Goal: Transaction & Acquisition: Purchase product/service

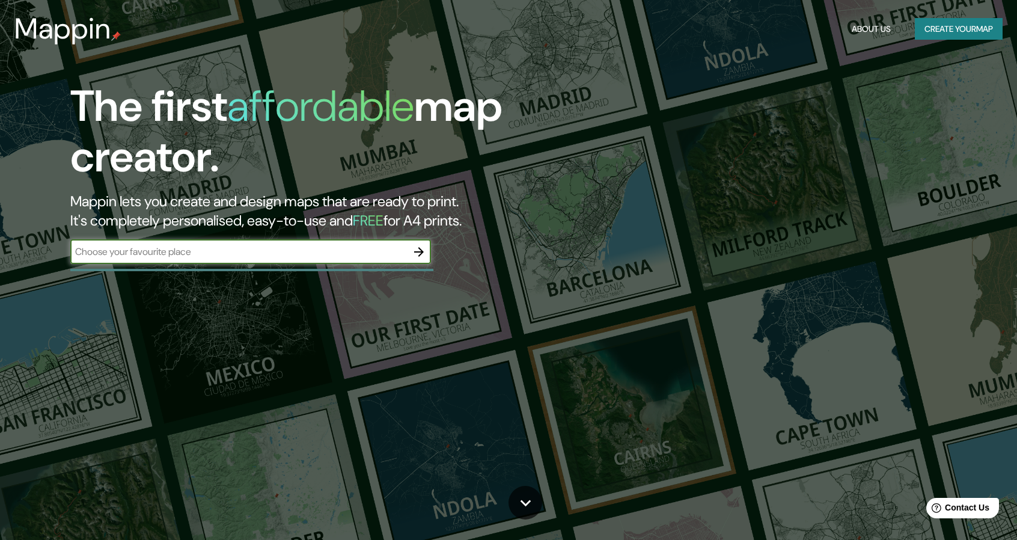
click at [324, 251] on input "text" at bounding box center [238, 252] width 337 height 14
click at [924, 27] on button "Create your map" at bounding box center [959, 29] width 88 height 22
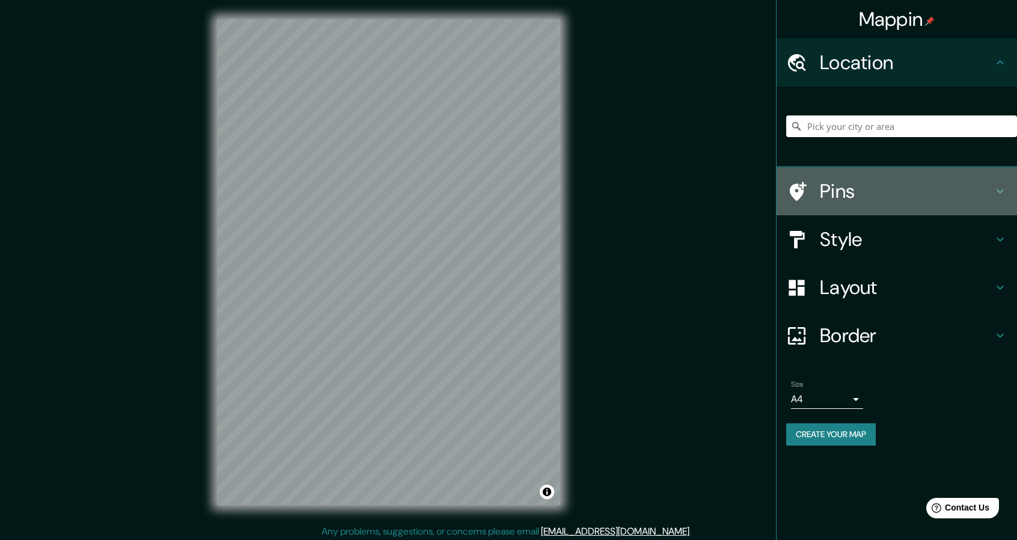
click at [856, 193] on h4 "Pins" at bounding box center [906, 191] width 173 height 24
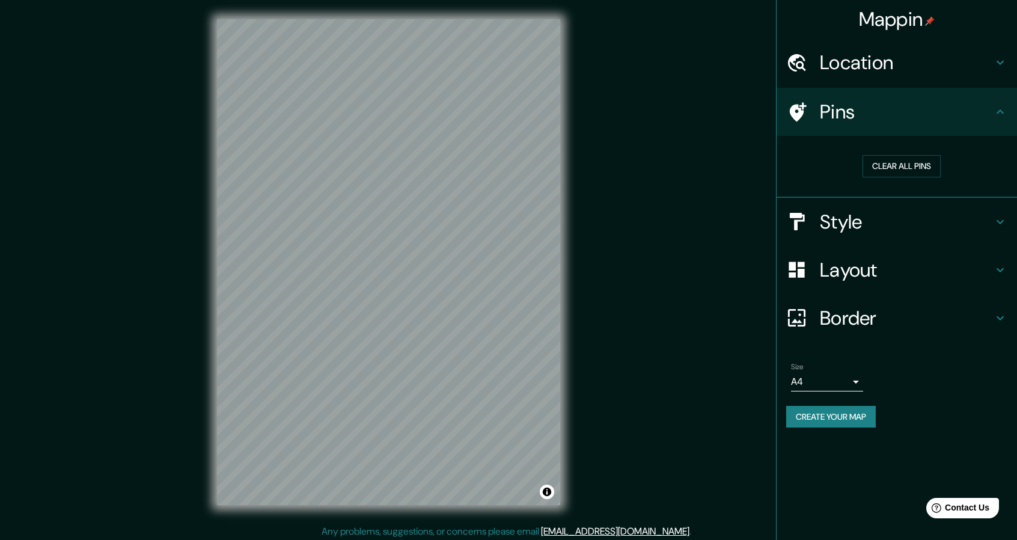
click at [900, 108] on h4 "Pins" at bounding box center [906, 112] width 173 height 24
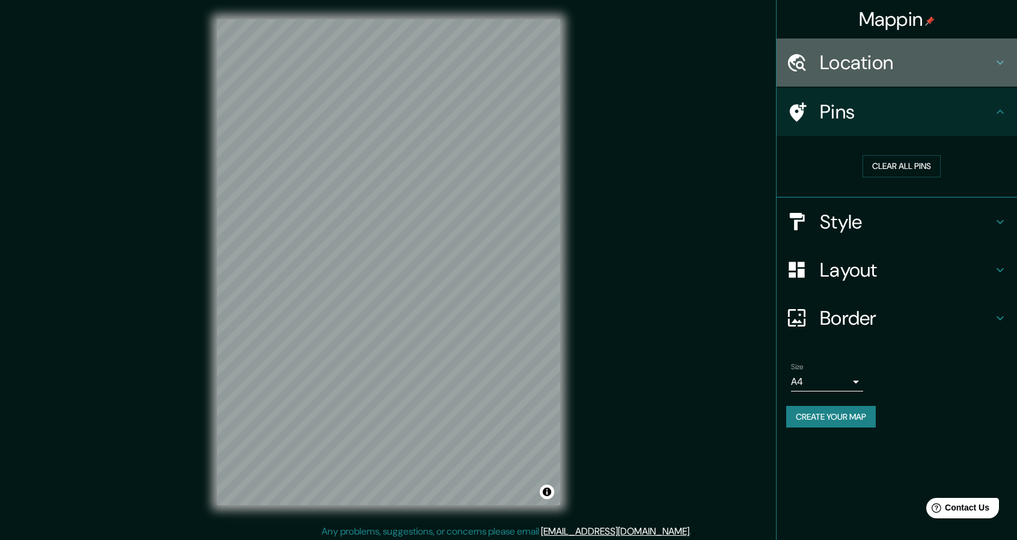
click at [902, 66] on h4 "Location" at bounding box center [906, 62] width 173 height 24
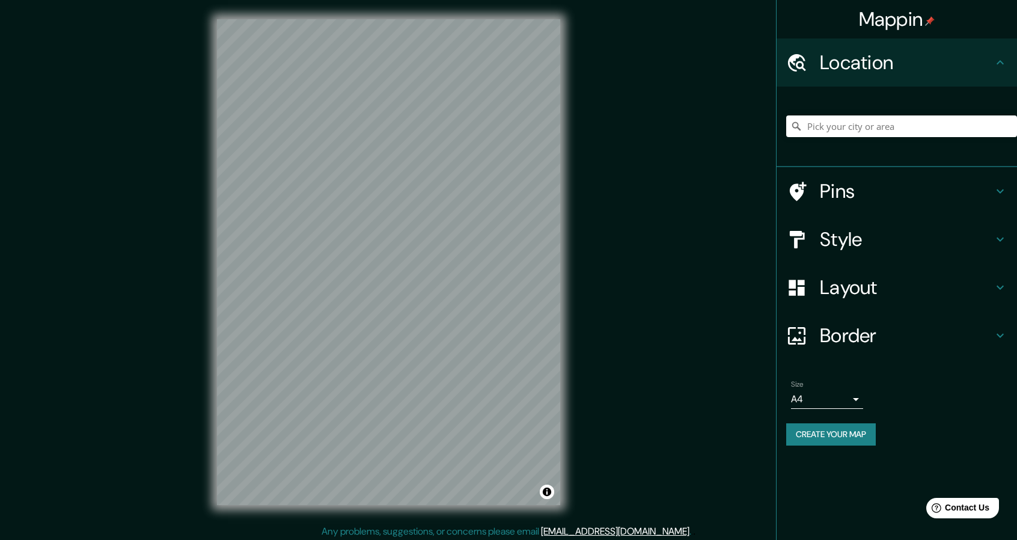
click at [862, 193] on h4 "Pins" at bounding box center [906, 191] width 173 height 24
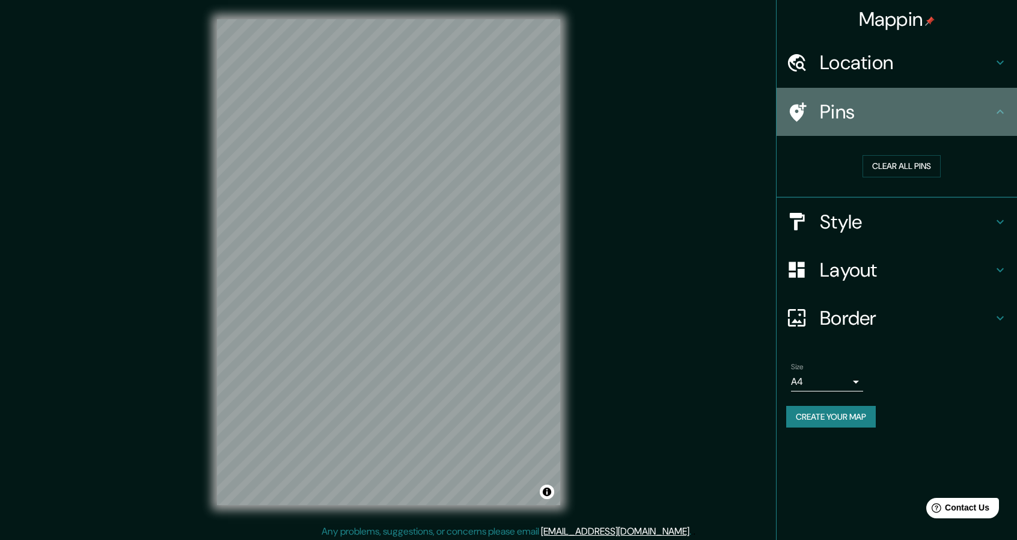
click at [898, 92] on div "Pins" at bounding box center [897, 112] width 240 height 48
click at [977, 102] on h4 "Pins" at bounding box center [906, 112] width 173 height 24
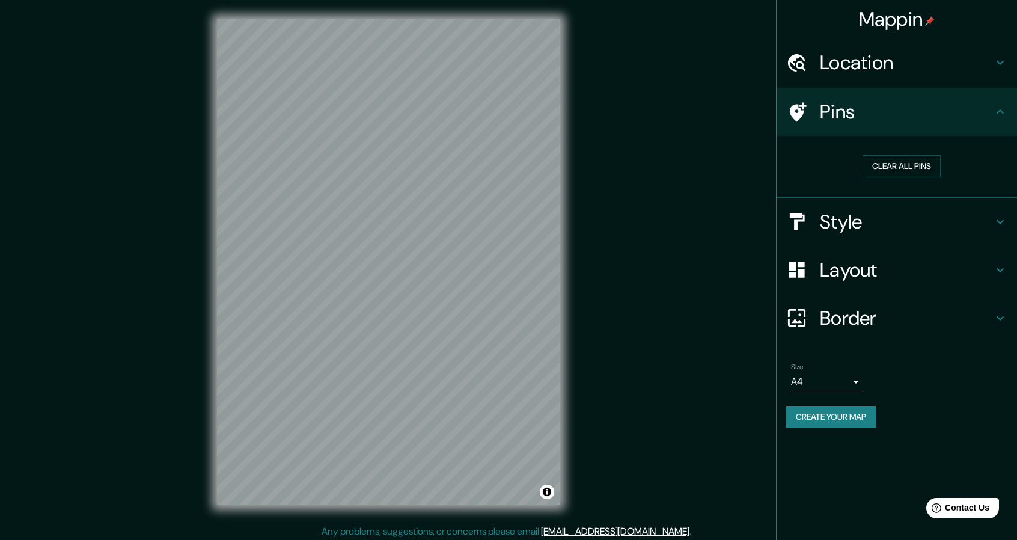
click at [1003, 208] on div "Style" at bounding box center [897, 222] width 240 height 48
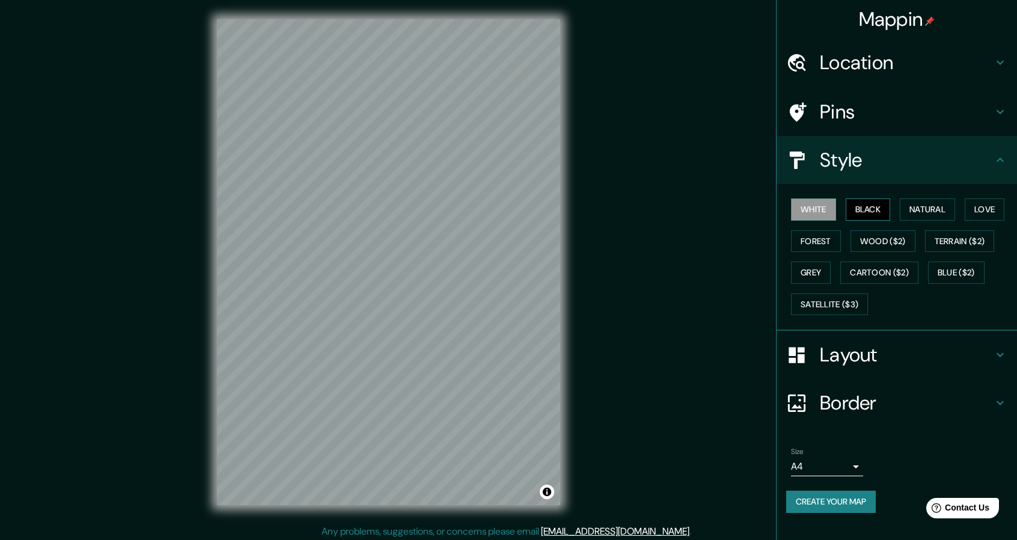
click at [884, 215] on button "Black" at bounding box center [868, 209] width 45 height 22
click at [924, 210] on button "Natural" at bounding box center [927, 209] width 55 height 22
click at [973, 207] on button "Love" at bounding box center [985, 209] width 40 height 22
click at [819, 245] on button "Forest" at bounding box center [816, 241] width 50 height 22
click at [875, 243] on button "Wood ($2)" at bounding box center [882, 241] width 65 height 22
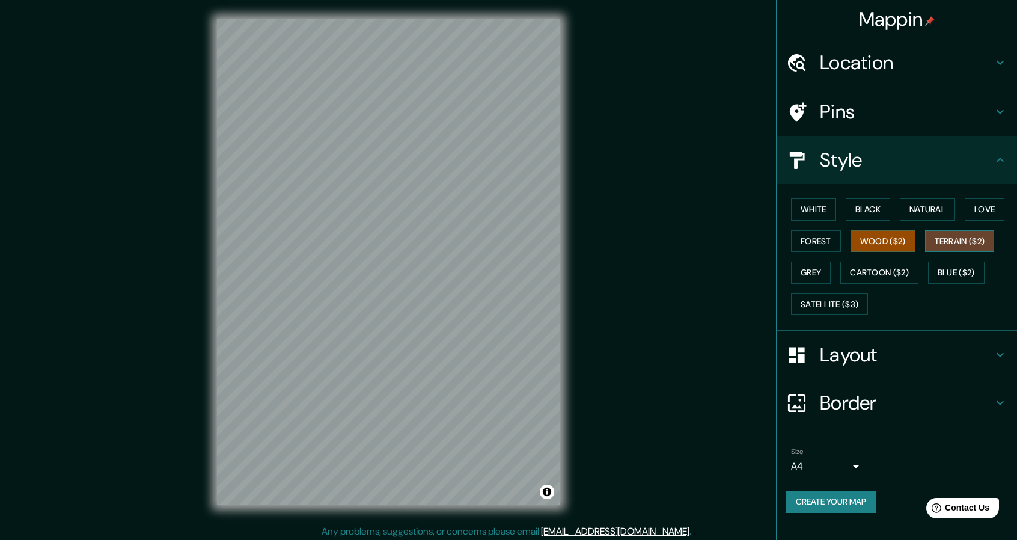
click at [944, 240] on button "Terrain ($2)" at bounding box center [960, 241] width 70 height 22
click at [813, 272] on button "Grey" at bounding box center [811, 272] width 40 height 22
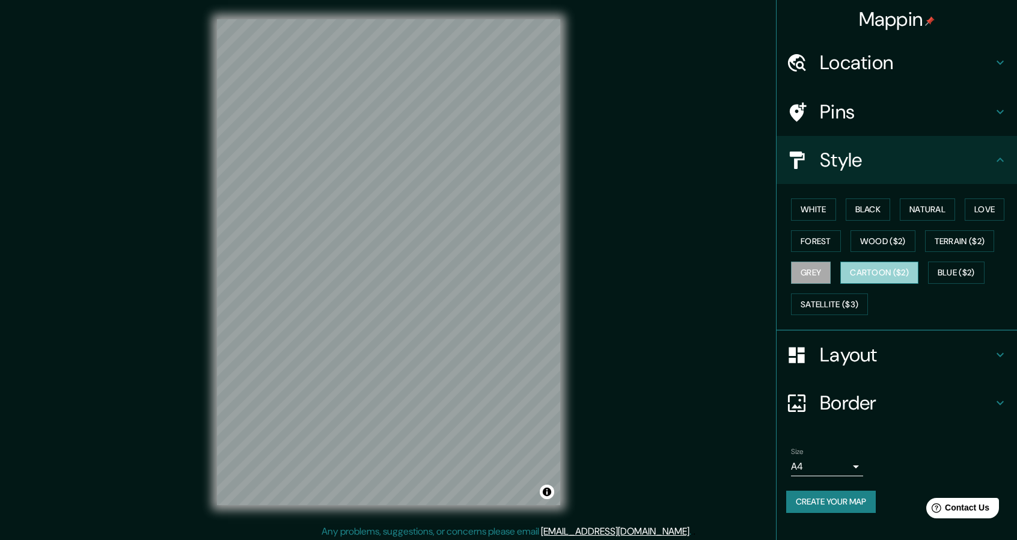
click at [878, 275] on button "Cartoon ($2)" at bounding box center [879, 272] width 78 height 22
click at [964, 271] on button "Blue ($2)" at bounding box center [956, 272] width 56 height 22
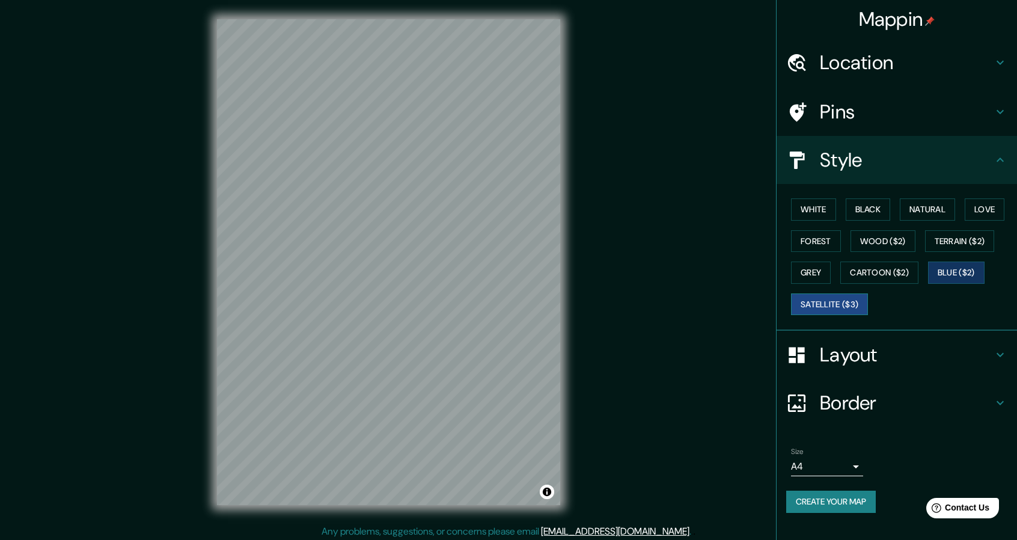
click at [853, 304] on button "Satellite ($3)" at bounding box center [829, 304] width 77 height 22
click at [813, 210] on button "White" at bounding box center [813, 209] width 45 height 22
click at [864, 204] on button "Black" at bounding box center [868, 209] width 45 height 22
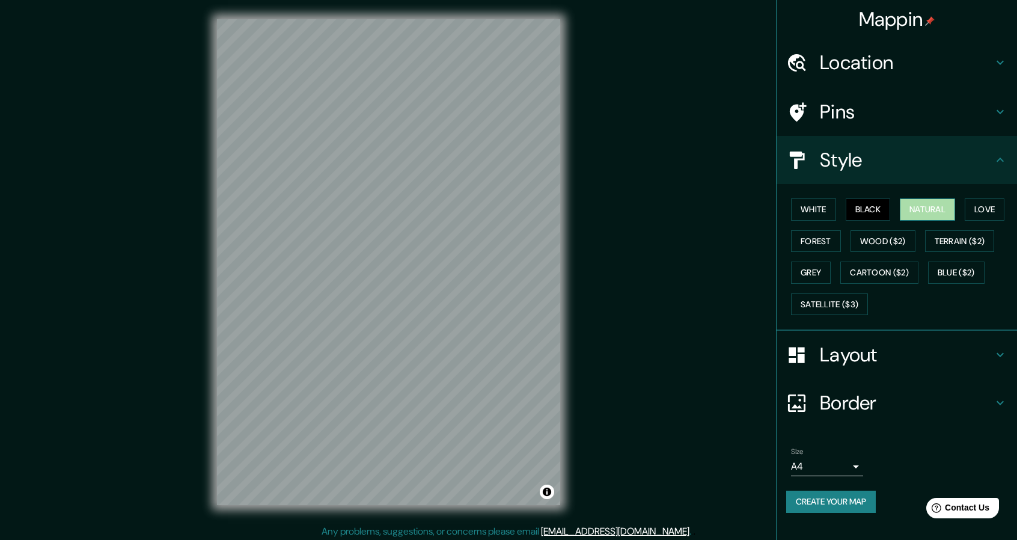
click at [924, 209] on button "Natural" at bounding box center [927, 209] width 55 height 22
click at [865, 204] on button "Black" at bounding box center [868, 209] width 45 height 22
click at [911, 209] on button "Natural" at bounding box center [927, 209] width 55 height 22
click at [822, 270] on button "Grey" at bounding box center [811, 272] width 40 height 22
click at [940, 198] on button "Natural" at bounding box center [927, 209] width 55 height 22
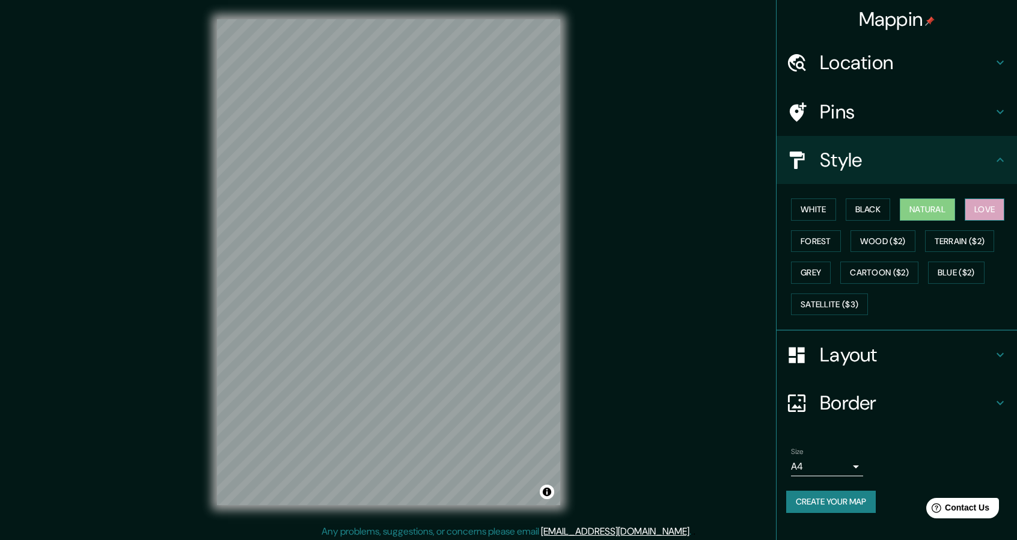
click at [988, 203] on button "Love" at bounding box center [985, 209] width 40 height 22
click at [948, 206] on button "Natural" at bounding box center [927, 209] width 55 height 22
click at [881, 353] on h4 "Layout" at bounding box center [906, 355] width 173 height 24
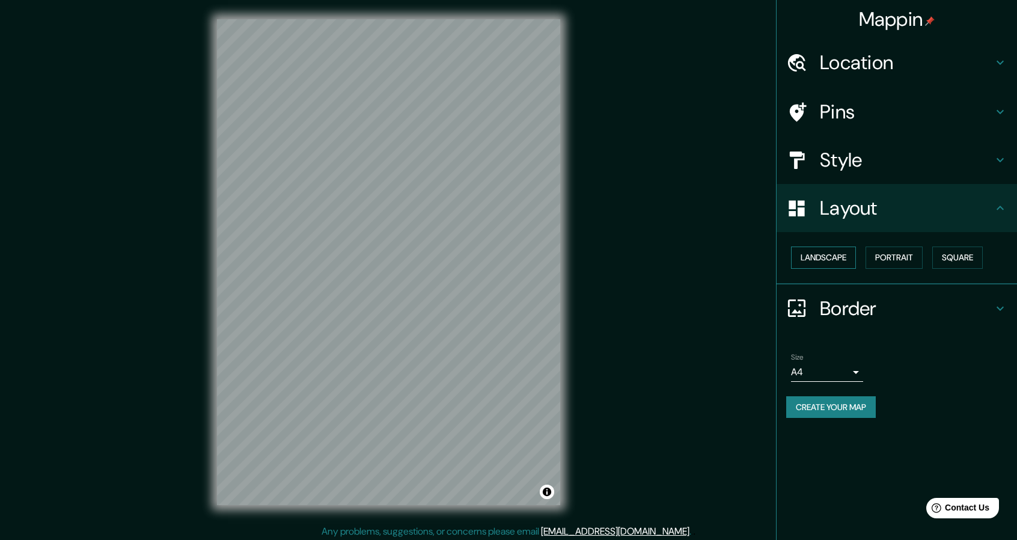
click at [844, 253] on button "Landscape" at bounding box center [823, 257] width 65 height 22
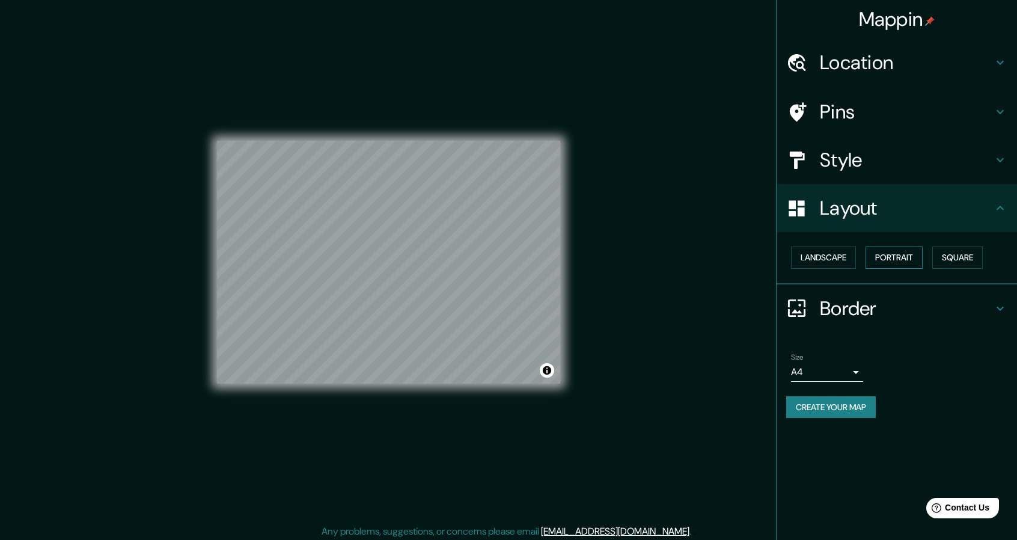
click at [873, 251] on button "Portrait" at bounding box center [893, 257] width 57 height 22
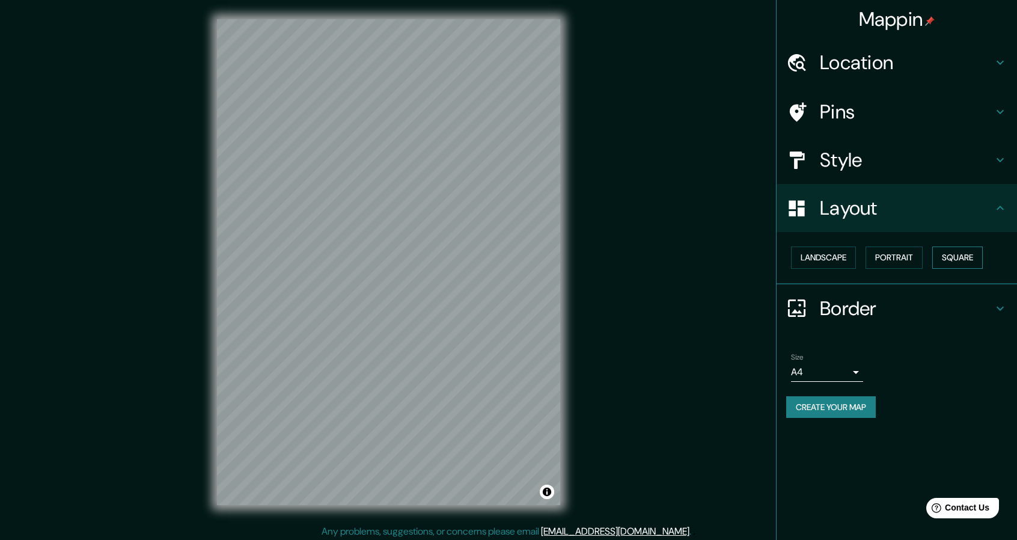
click at [945, 253] on button "Square" at bounding box center [957, 257] width 50 height 22
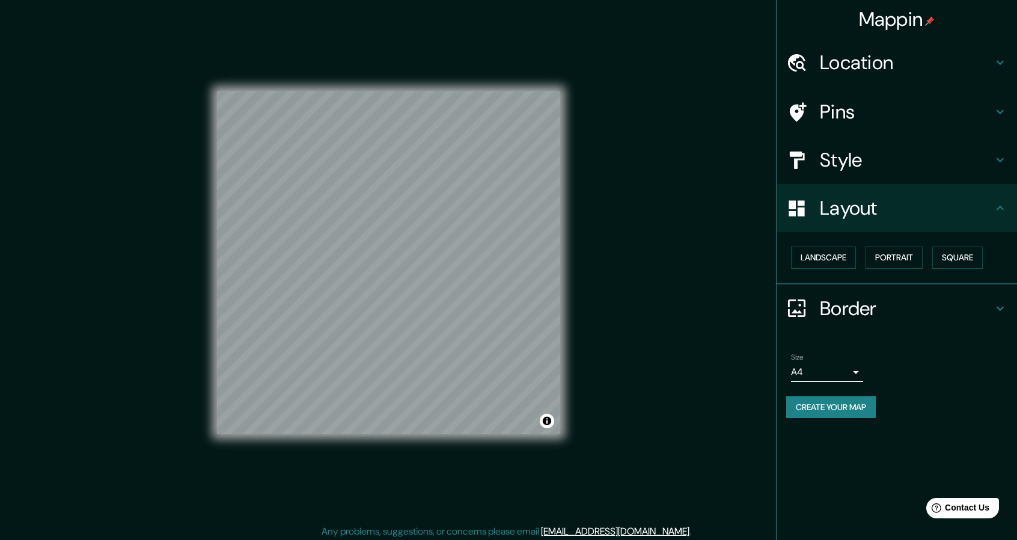
click at [891, 300] on h4 "Border" at bounding box center [906, 308] width 173 height 24
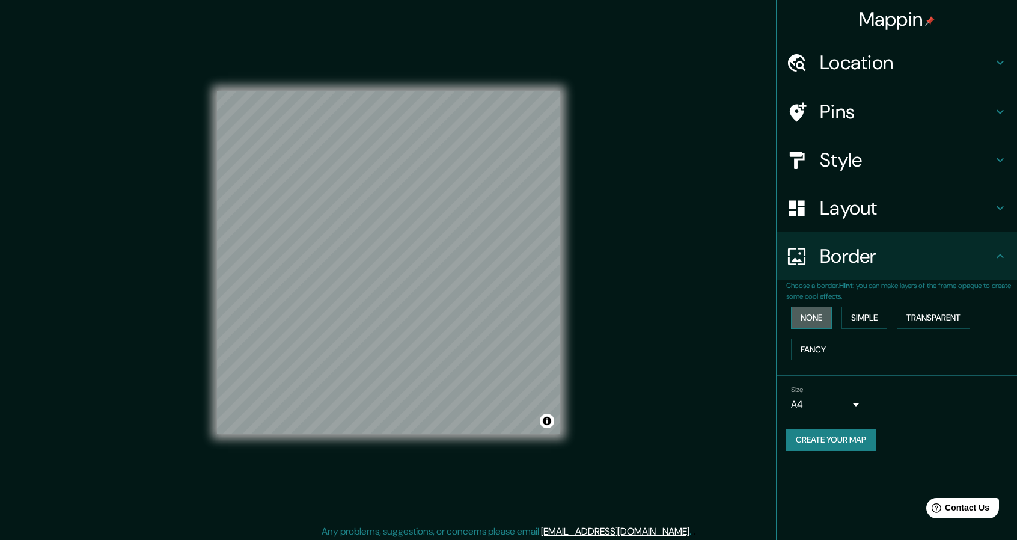
click at [813, 314] on button "None" at bounding box center [811, 318] width 41 height 22
click at [861, 313] on button "Simple" at bounding box center [864, 318] width 46 height 22
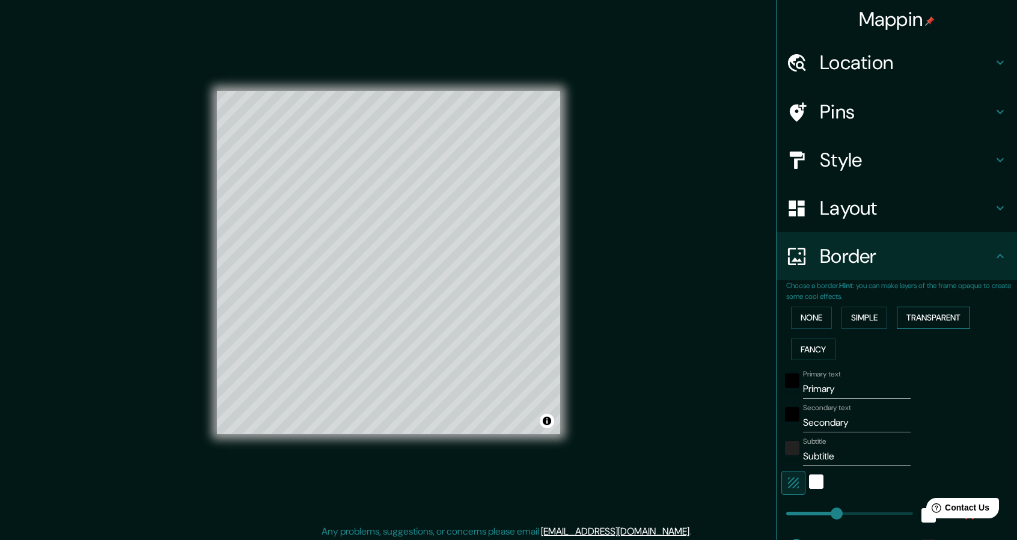
click at [921, 319] on button "Transparent" at bounding box center [933, 318] width 73 height 22
click at [802, 344] on button "Fancy" at bounding box center [813, 349] width 44 height 22
click at [809, 324] on button "None" at bounding box center [811, 318] width 41 height 22
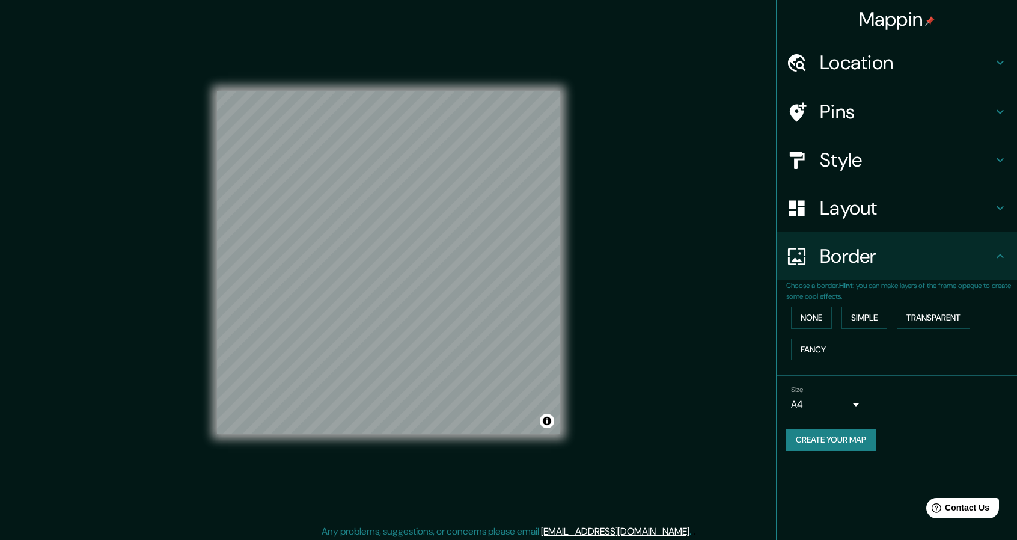
click at [893, 262] on h4 "Border" at bounding box center [906, 256] width 173 height 24
click at [884, 218] on h4 "Layout" at bounding box center [906, 208] width 173 height 24
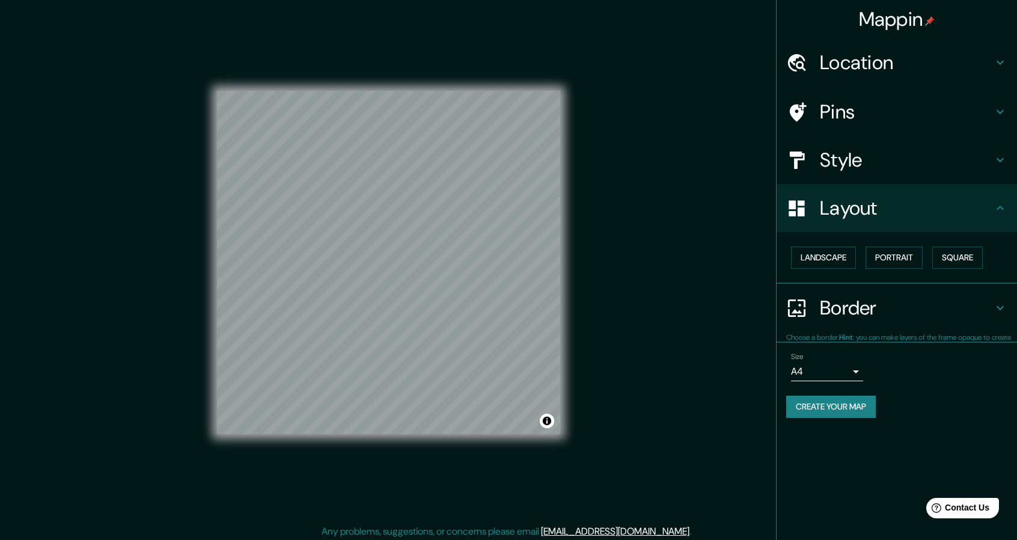
click at [871, 159] on h4 "Style" at bounding box center [906, 160] width 173 height 24
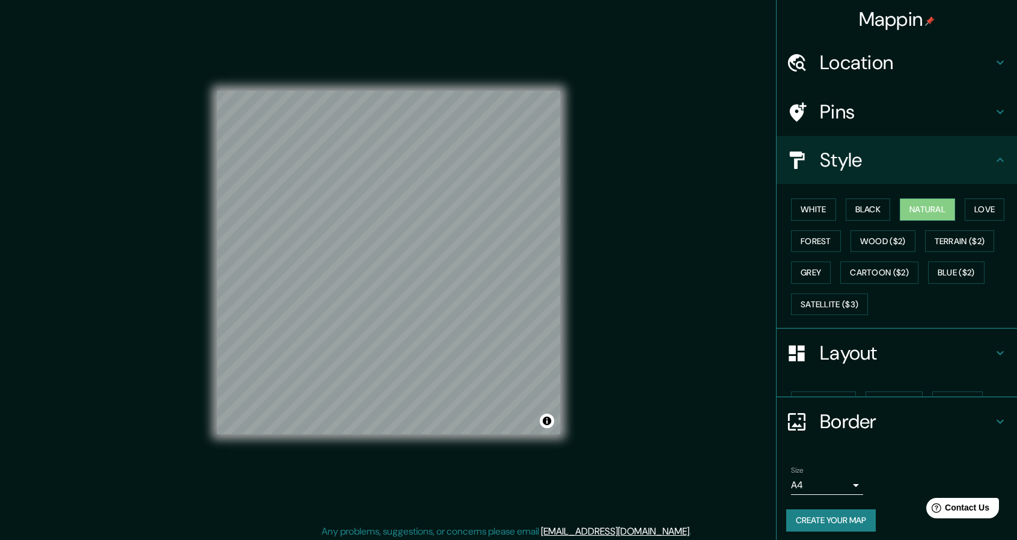
click at [865, 100] on h4 "Pins" at bounding box center [906, 112] width 173 height 24
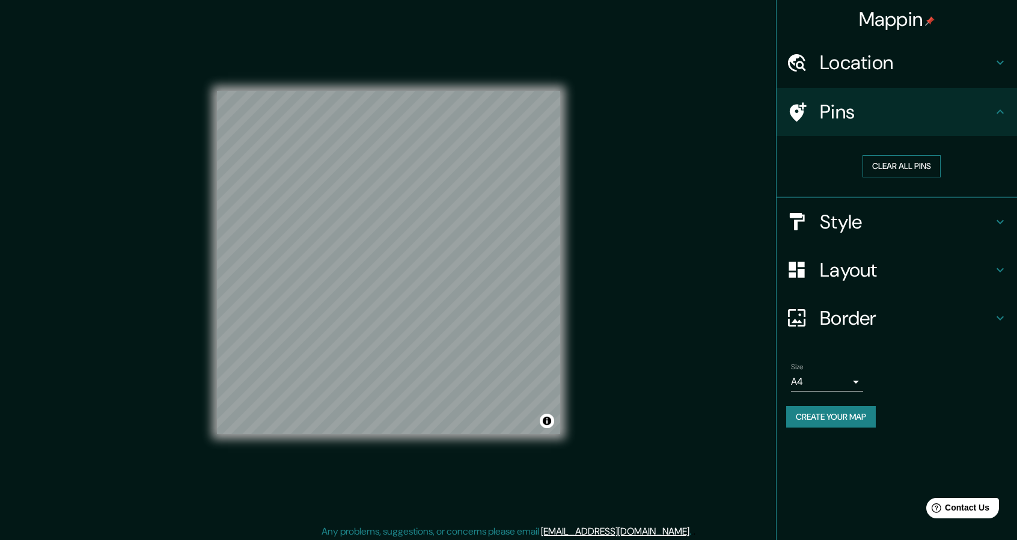
click at [898, 159] on button "Clear all pins" at bounding box center [901, 166] width 78 height 22
click at [871, 114] on h4 "Pins" at bounding box center [906, 112] width 173 height 24
click at [369, 298] on div at bounding box center [372, 296] width 10 height 10
drag, startPoint x: 367, startPoint y: 301, endPoint x: 379, endPoint y: 298, distance: 12.5
click at [379, 298] on div at bounding box center [382, 295] width 10 height 10
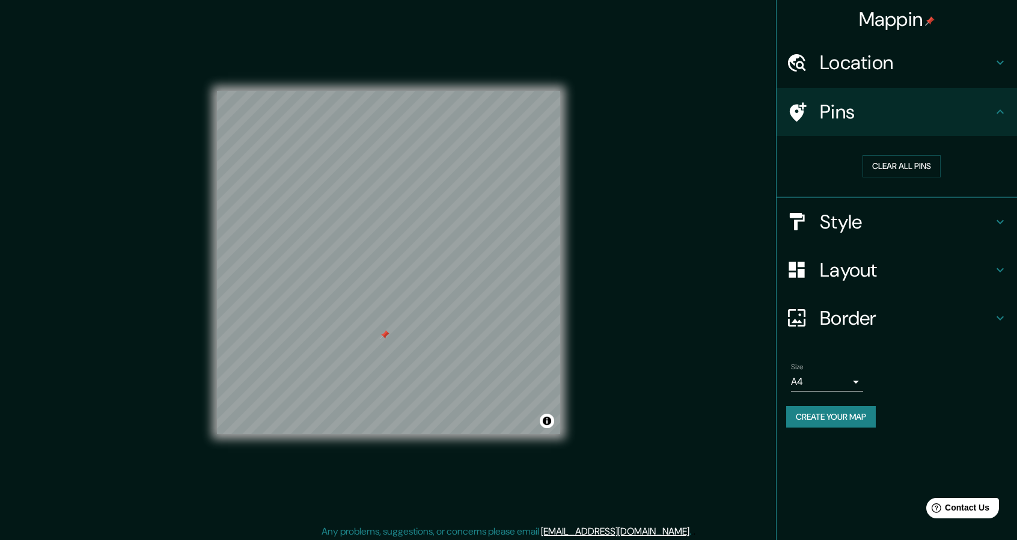
click at [850, 389] on body "Mappin Location Pins Clear all pins Style Layout Border Choose a border. Hint :…" at bounding box center [508, 270] width 1017 height 540
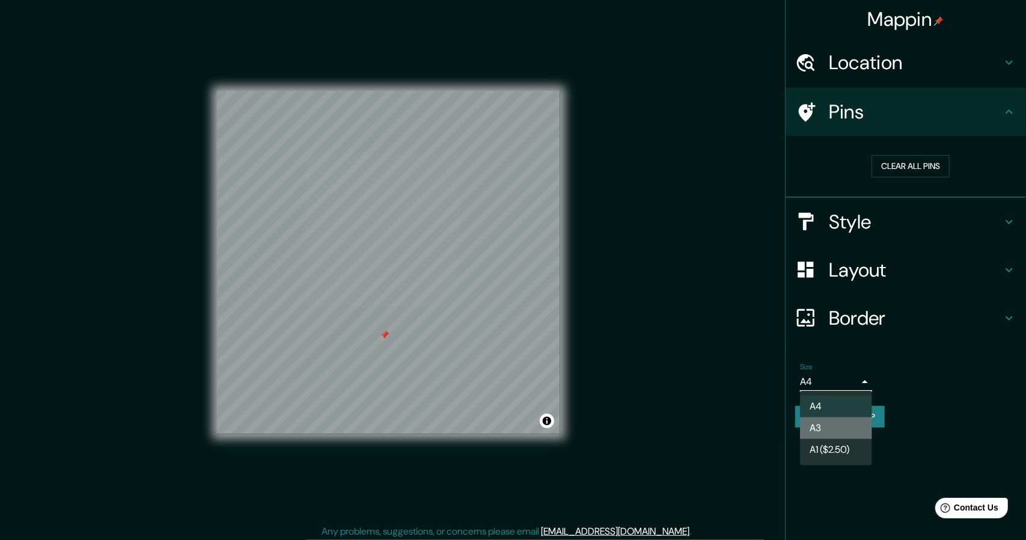
click at [843, 425] on li "A3" at bounding box center [836, 428] width 72 height 22
type input "a4"
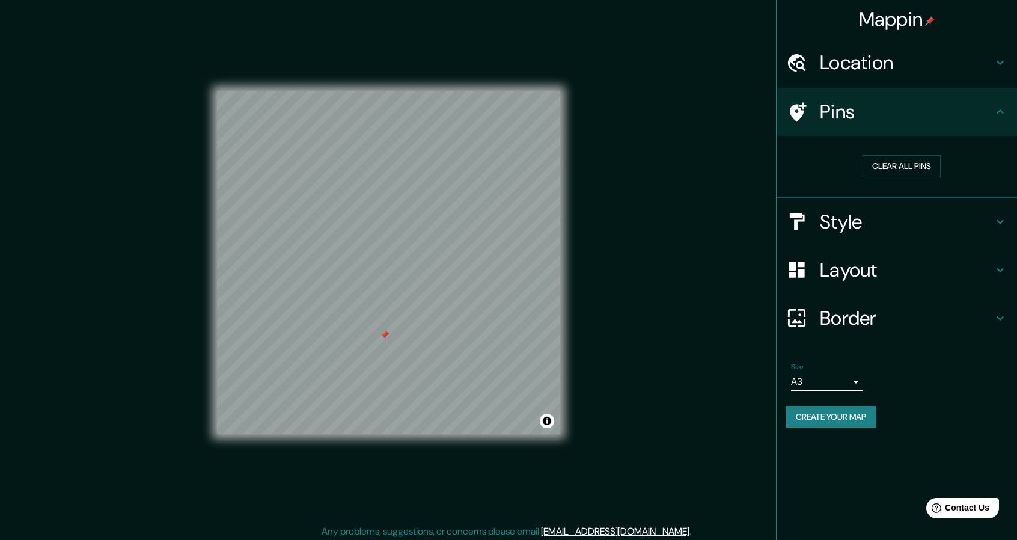
click at [843, 382] on body "Mappin Location Pins Clear all pins Style Layout Border Choose a border. Hint :…" at bounding box center [508, 270] width 1017 height 540
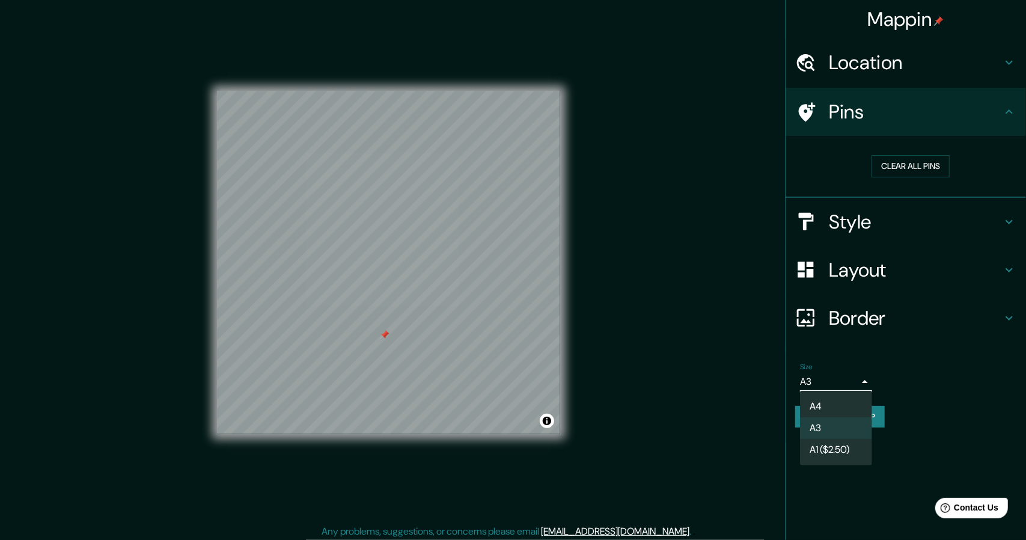
click at [831, 425] on li "A3" at bounding box center [836, 428] width 72 height 22
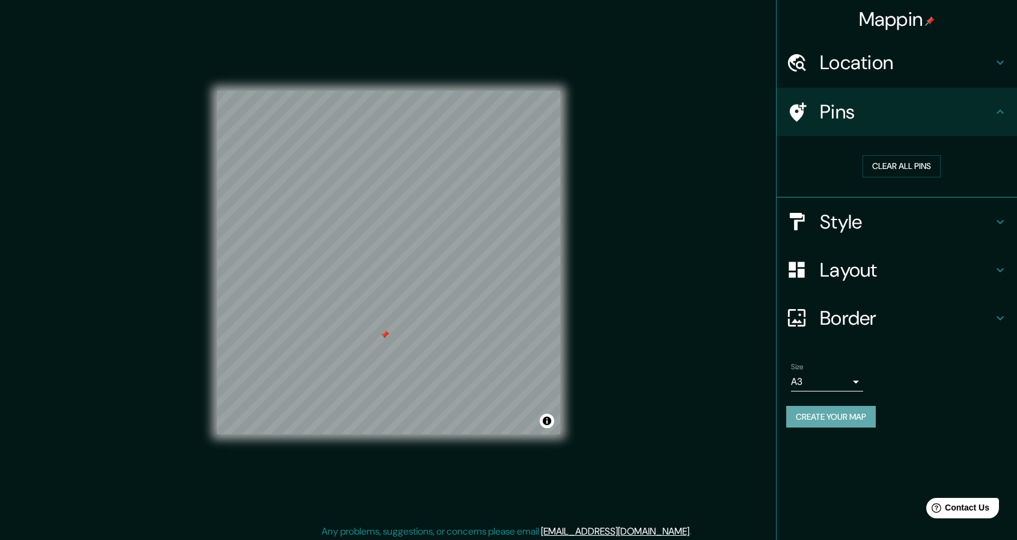
click at [849, 422] on button "Create your map" at bounding box center [831, 417] width 90 height 22
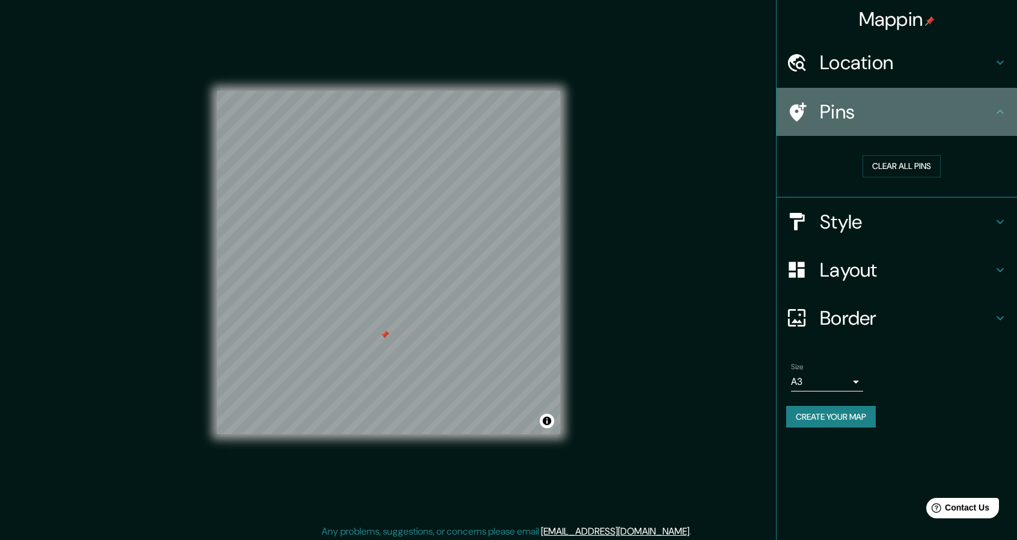
click at [862, 128] on div "Pins" at bounding box center [897, 112] width 240 height 48
click at [1007, 106] on div "Pins" at bounding box center [897, 112] width 240 height 48
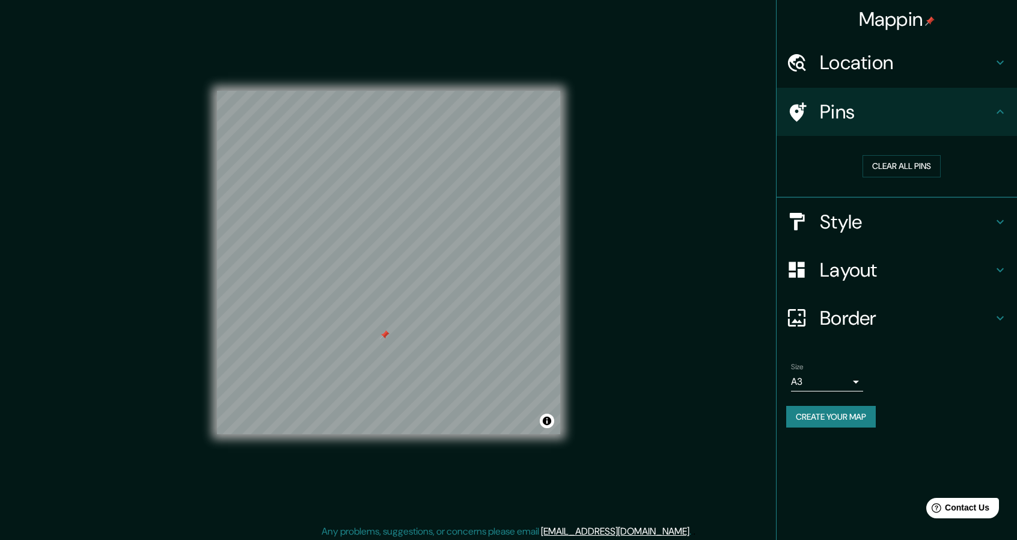
click at [1004, 109] on icon at bounding box center [1000, 112] width 14 height 14
click at [1010, 62] on div "Location" at bounding box center [897, 62] width 240 height 48
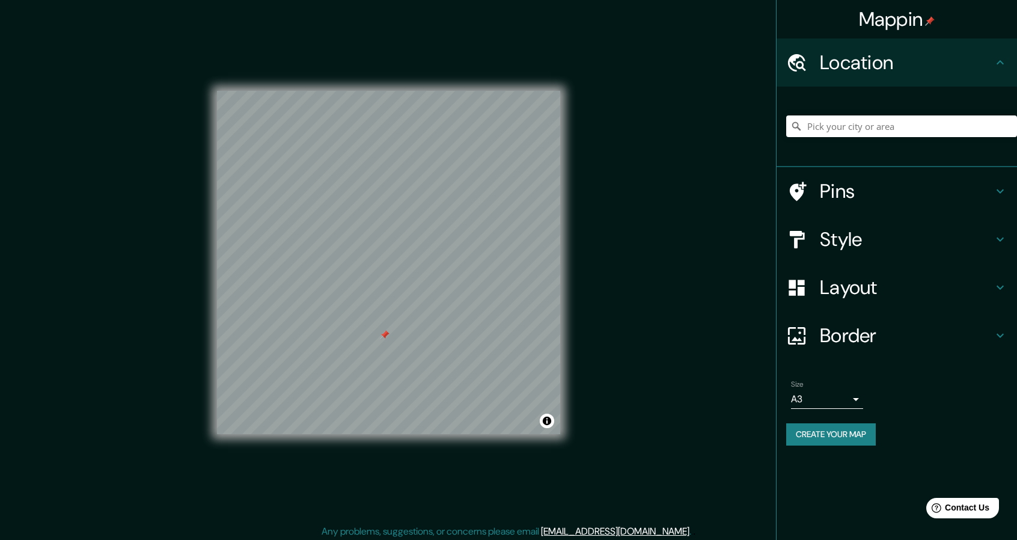
click at [843, 432] on button "Create your map" at bounding box center [831, 434] width 90 height 22
